Goal: Navigation & Orientation: Find specific page/section

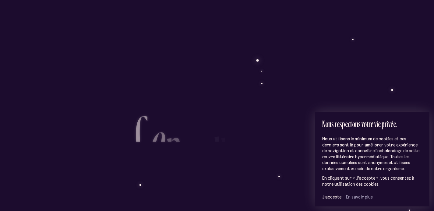
click at [331, 196] on span "J’accepte" at bounding box center [332, 196] width 19 height 5
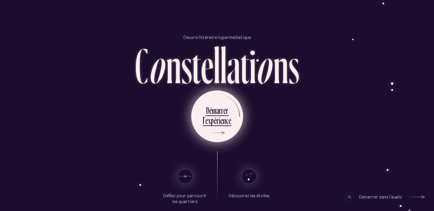
click at [211, 122] on div "p" at bounding box center [212, 121] width 3 height 12
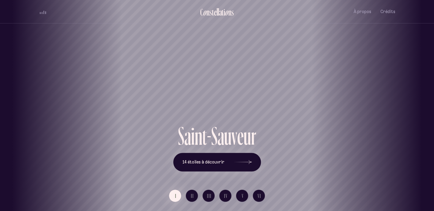
click at [44, 12] on span "volume audio" at bounding box center [44, 12] width 1 height 3
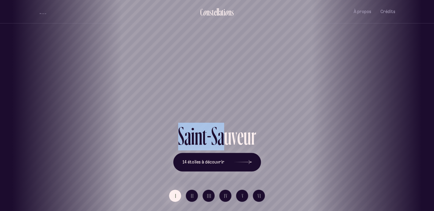
drag, startPoint x: 227, startPoint y: 127, endPoint x: 139, endPoint y: 119, distance: 88.4
click at [141, 120] on div "[GEOGRAPHIC_DATA] [GEOGRAPHIC_DATA] [GEOGRAPHIC_DATA][PERSON_NAME][GEOGRAPHIC_D…" at bounding box center [217, 105] width 434 height 211
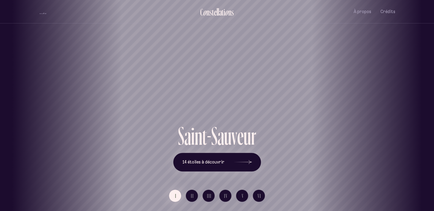
click at [298, 146] on div "S a i n t - S a u v e u r 14 étoiles à découvrir" at bounding box center [217, 147] width 357 height 49
click at [234, 162] on icon at bounding box center [243, 163] width 18 height 46
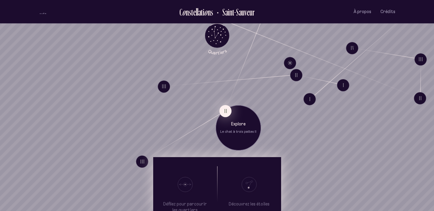
click at [227, 111] on button "II" at bounding box center [225, 111] width 12 height 12
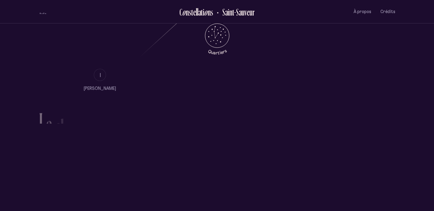
scroll to position [415, 0]
